Goal: Task Accomplishment & Management: Use online tool/utility

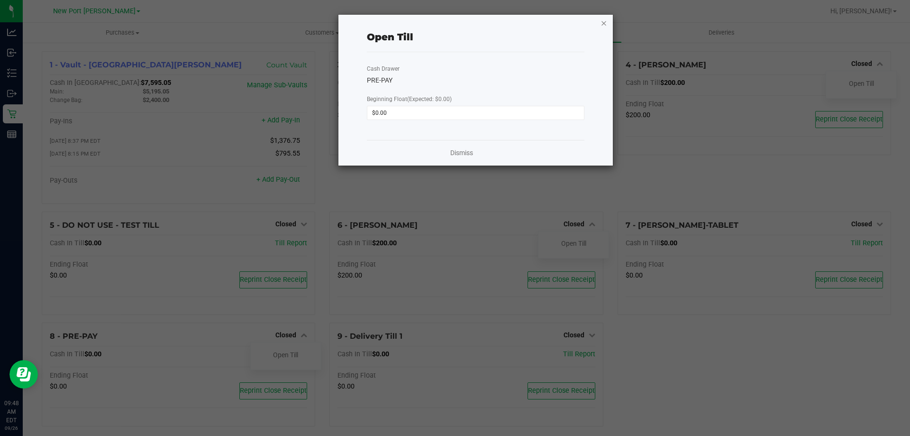
click at [602, 24] on icon "button" at bounding box center [604, 22] width 7 height 11
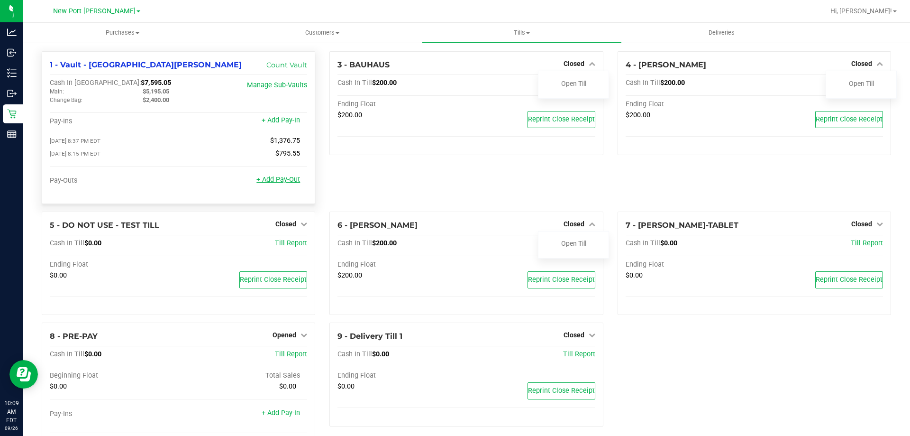
click at [282, 184] on link "+ Add Pay-Out" at bounding box center [279, 179] width 44 height 8
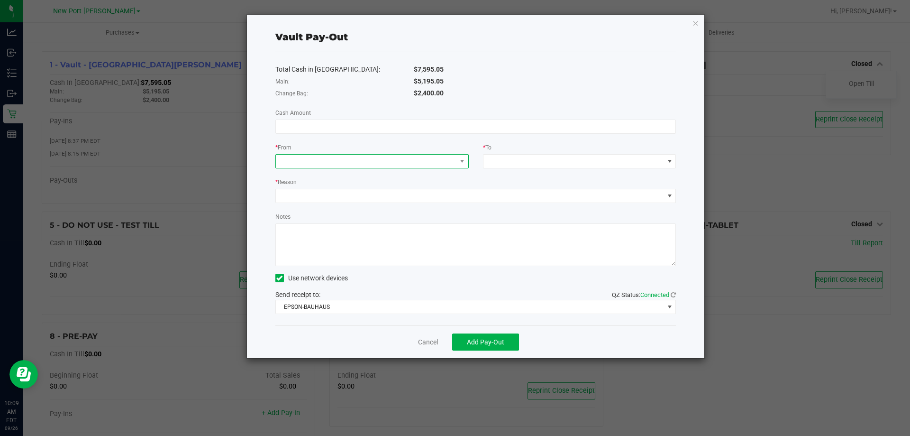
click at [360, 159] on span at bounding box center [366, 161] width 181 height 13
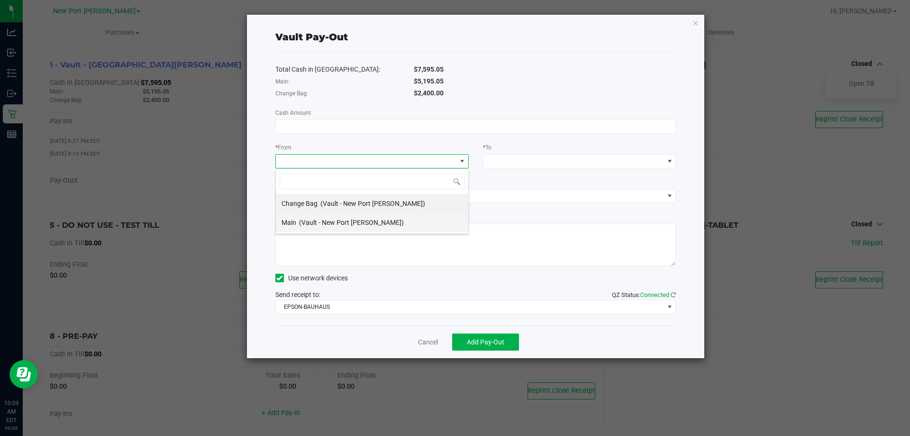
click at [367, 223] on span "(Vault - New Port [PERSON_NAME])" at bounding box center [351, 223] width 105 height 8
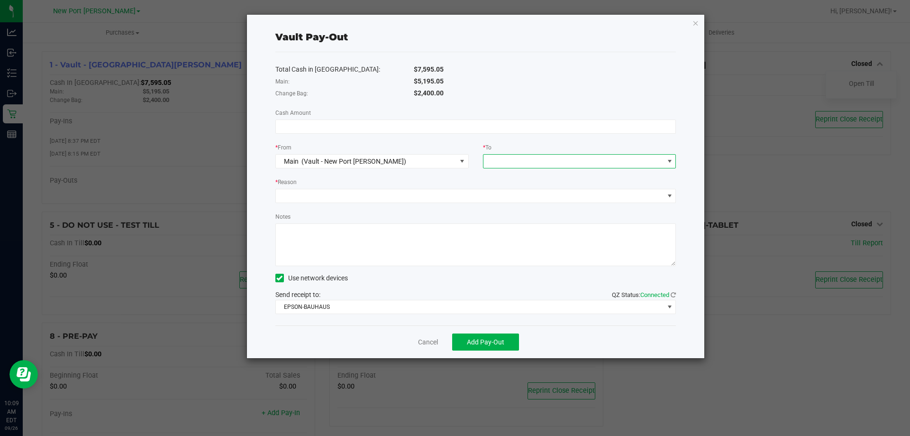
click at [497, 165] on span at bounding box center [574, 161] width 181 height 13
click at [546, 264] on li "Empyreal Transfer" at bounding box center [580, 260] width 193 height 19
click at [354, 196] on span at bounding box center [470, 195] width 388 height 13
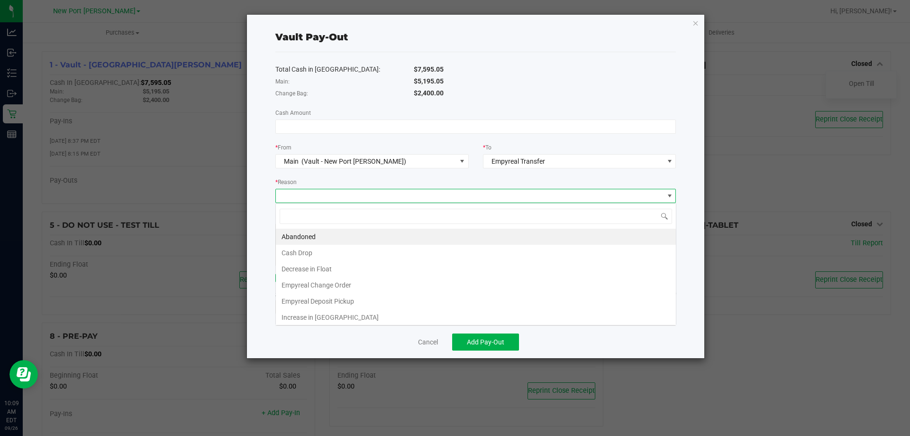
scroll to position [14, 401]
click at [368, 301] on li "Empyreal Deposit Pickup" at bounding box center [476, 301] width 400 height 16
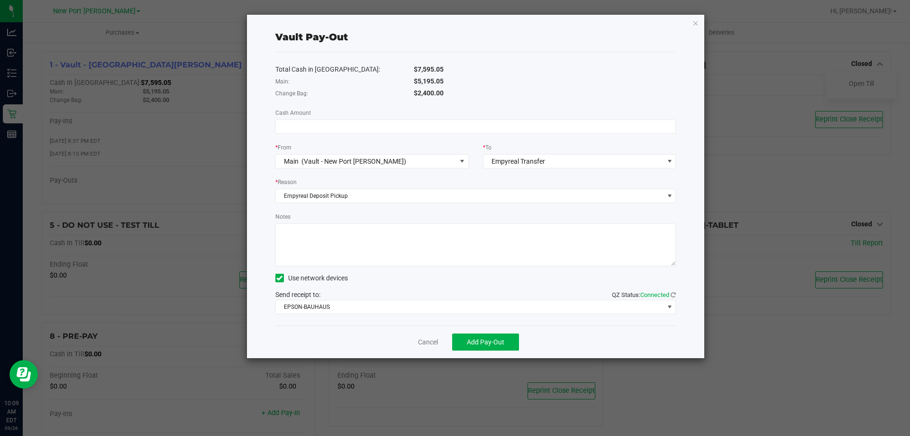
click at [324, 240] on textarea "Notes" at bounding box center [476, 244] width 401 height 43
type textarea "Empyreal pickup for $5195.05 on [DATE] -TW"
click at [340, 303] on span "EPSON-BAUHAUS" at bounding box center [470, 306] width 388 height 13
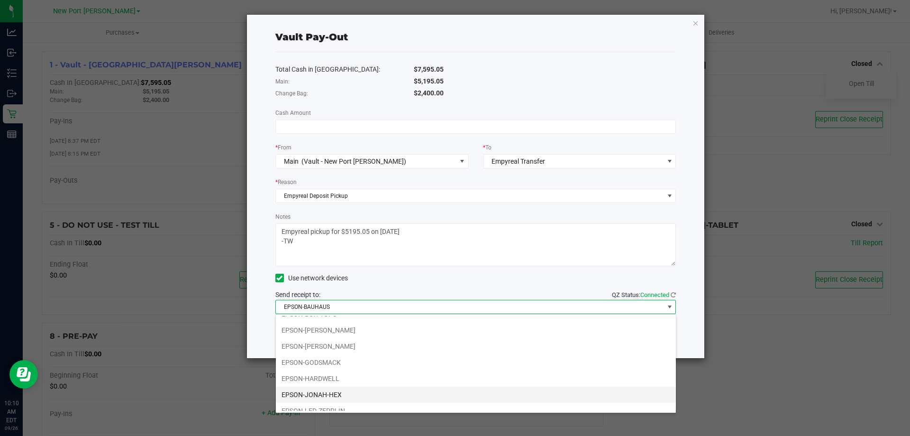
scroll to position [34, 0]
click at [347, 409] on li "EPSON-LED-ZEPPLIN" at bounding box center [476, 403] width 400 height 16
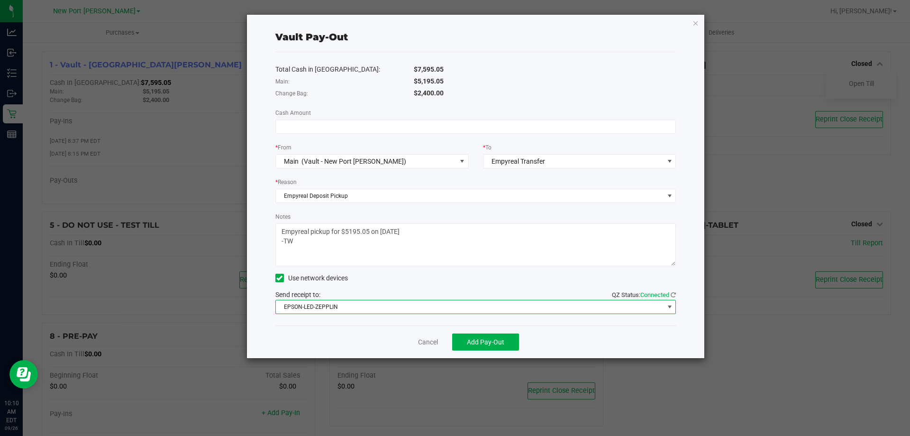
click at [325, 348] on div "Cancel Add Pay-Out" at bounding box center [476, 341] width 401 height 33
click at [427, 120] on input at bounding box center [476, 126] width 400 height 13
type input "$5,195.05"
click at [261, 115] on div "Vault Pay-Out Total Cash in Vault: $7,595.05 Main: $5,195.05 Change Bag: $2,400…" at bounding box center [476, 186] width 458 height 343
click at [499, 344] on span "Add Pay-Out" at bounding box center [485, 342] width 37 height 8
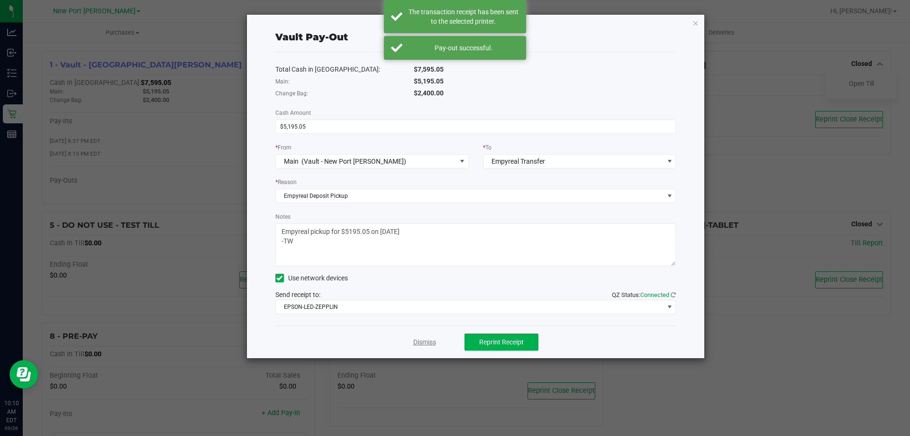
click at [417, 342] on link "Dismiss" at bounding box center [425, 342] width 23 height 10
